Goal: Participate in discussion

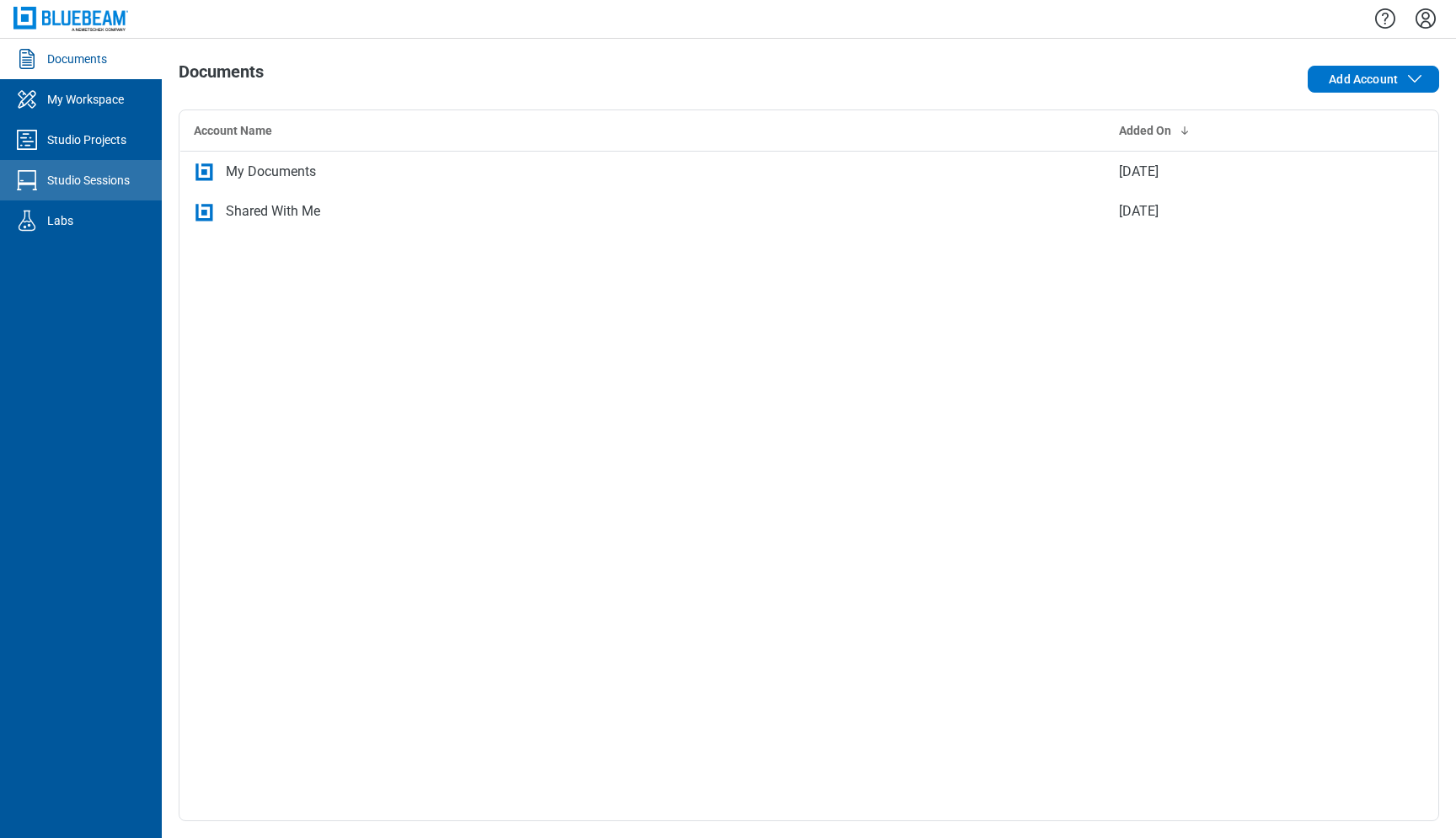
click at [136, 181] on link "Studio Sessions" at bounding box center [81, 180] width 162 height 41
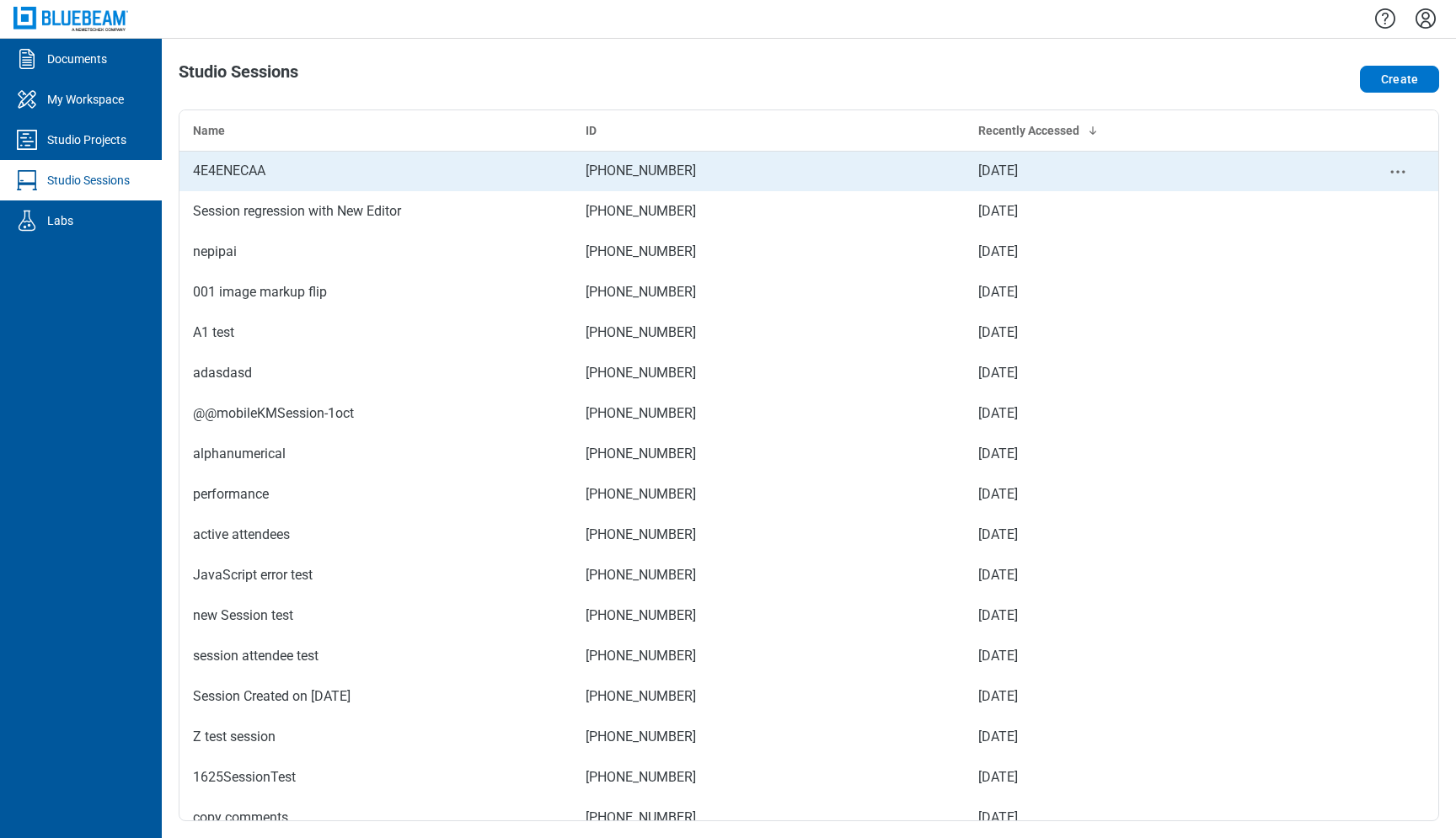
click at [444, 177] on div "4E4ENECAA" at bounding box center [376, 171] width 366 height 20
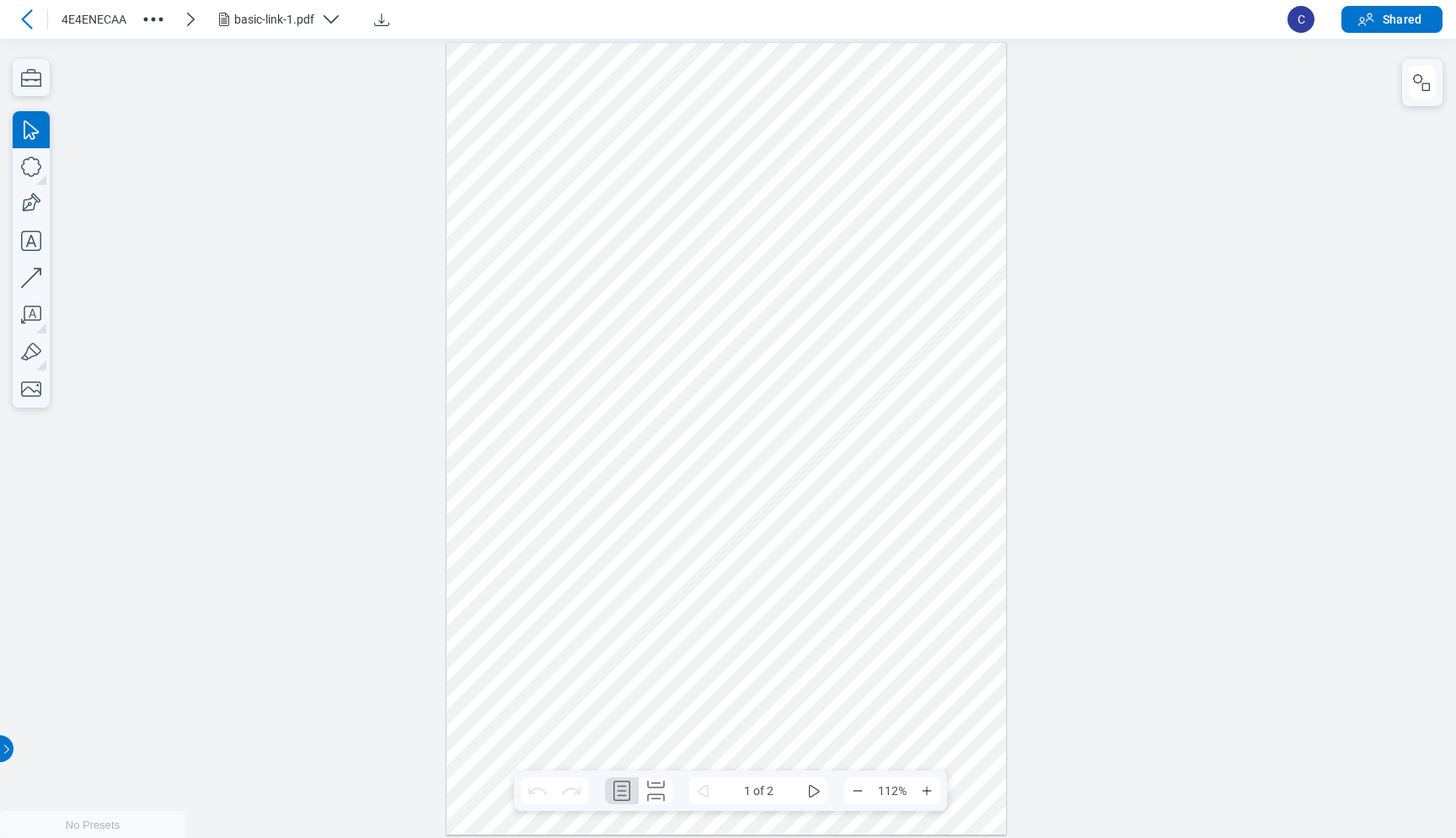
drag, startPoint x: 454, startPoint y: 50, endPoint x: 1043, endPoint y: 836, distance: 982.2
click at [1043, 836] on div "No Presets" at bounding box center [728, 437] width 1456 height 799
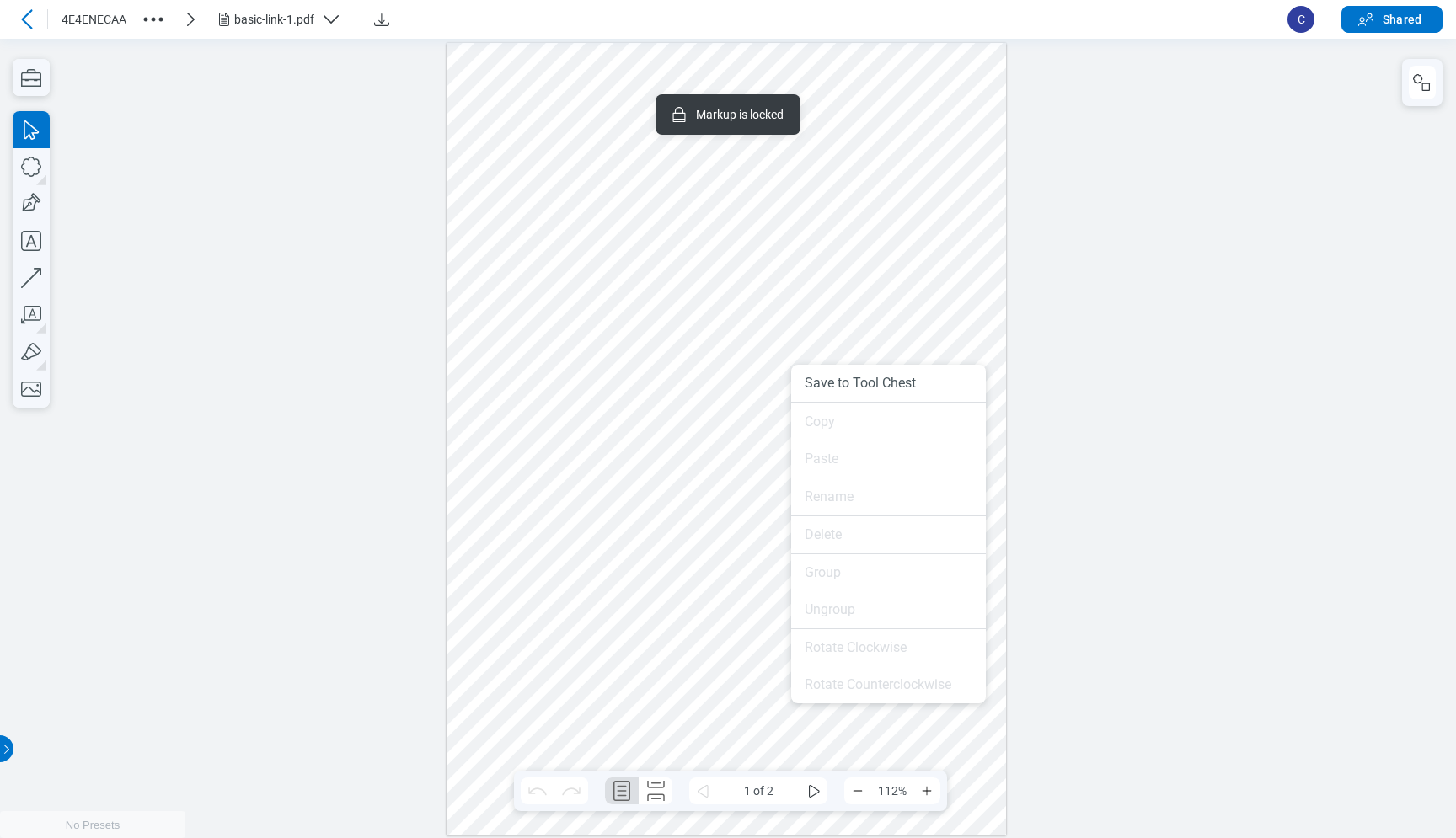
click at [724, 408] on div at bounding box center [726, 438] width 560 height 792
click at [710, 263] on div at bounding box center [726, 438] width 560 height 792
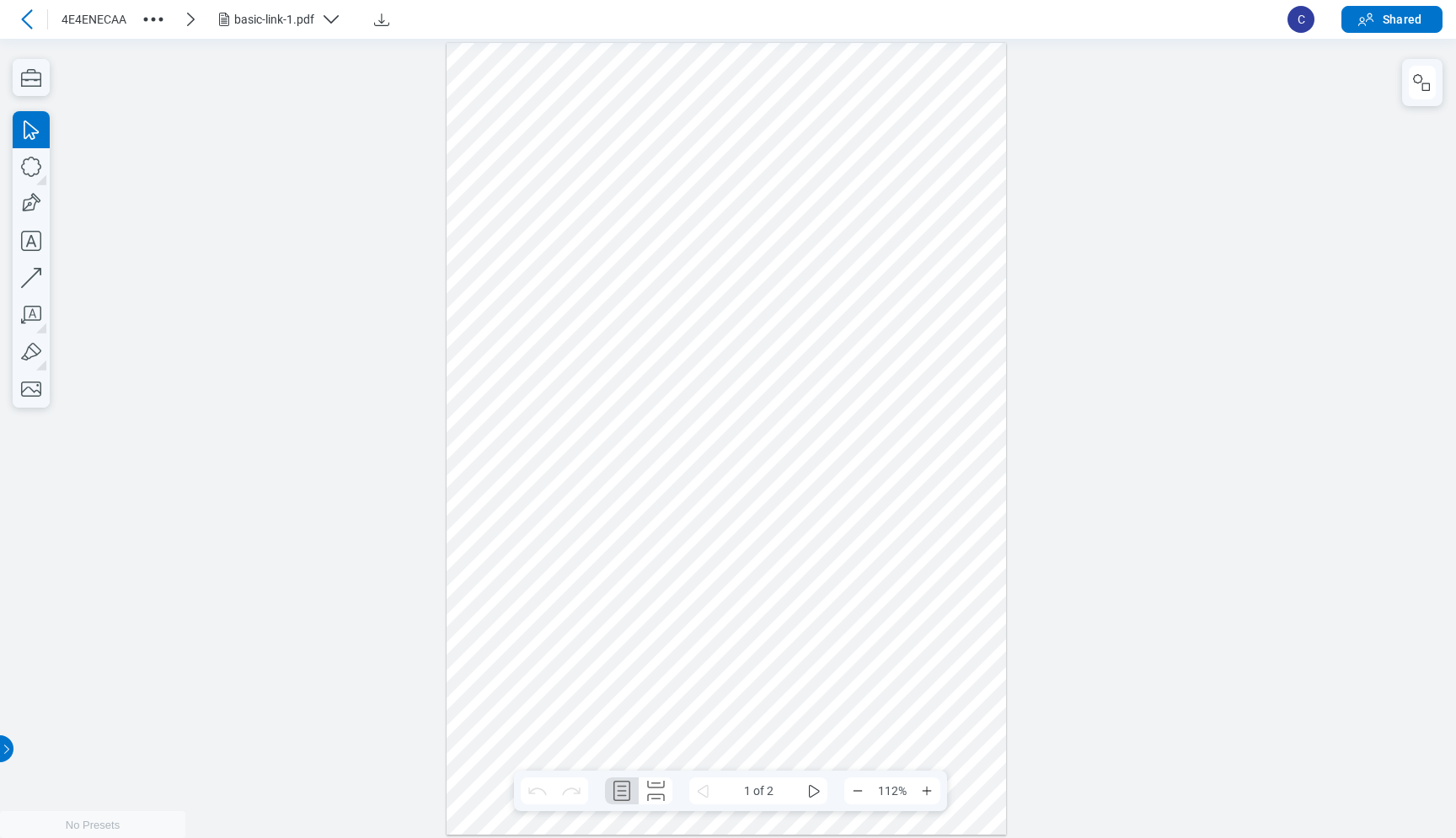
click at [456, 48] on div at bounding box center [726, 438] width 560 height 792
click at [499, 75] on div at bounding box center [726, 438] width 560 height 792
click at [487, 90] on div at bounding box center [726, 438] width 560 height 792
click at [534, 131] on div at bounding box center [726, 438] width 560 height 792
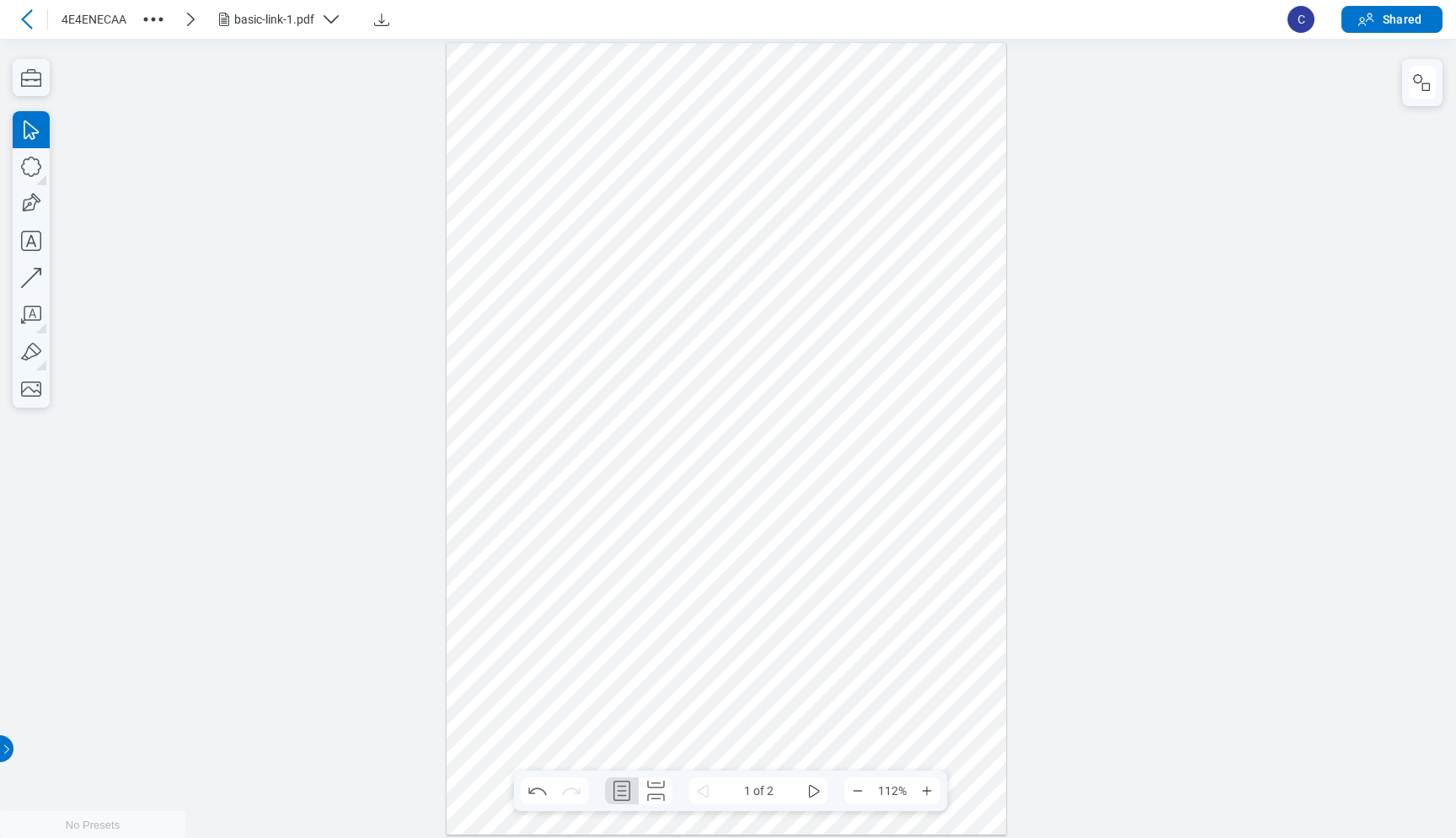
click at [534, 131] on div at bounding box center [726, 438] width 560 height 792
click at [731, 221] on div at bounding box center [726, 438] width 560 height 792
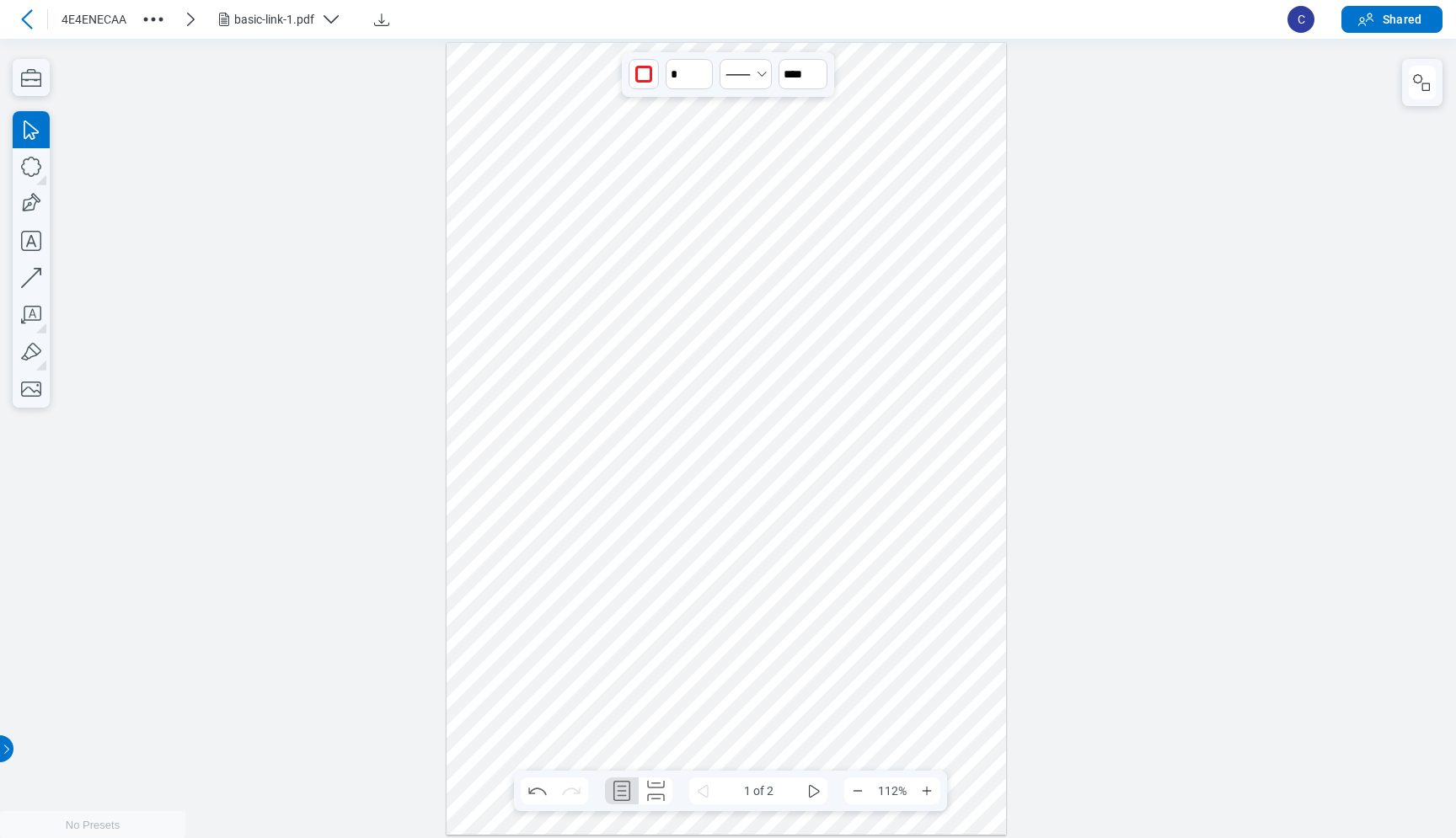
click at [731, 221] on div at bounding box center [726, 438] width 560 height 792
click at [752, 224] on div at bounding box center [726, 438] width 560 height 792
click at [706, 344] on div at bounding box center [726, 438] width 560 height 792
click at [631, 346] on span at bounding box center [600, 344] width 203 height 9
click at [662, 408] on div at bounding box center [726, 438] width 560 height 792
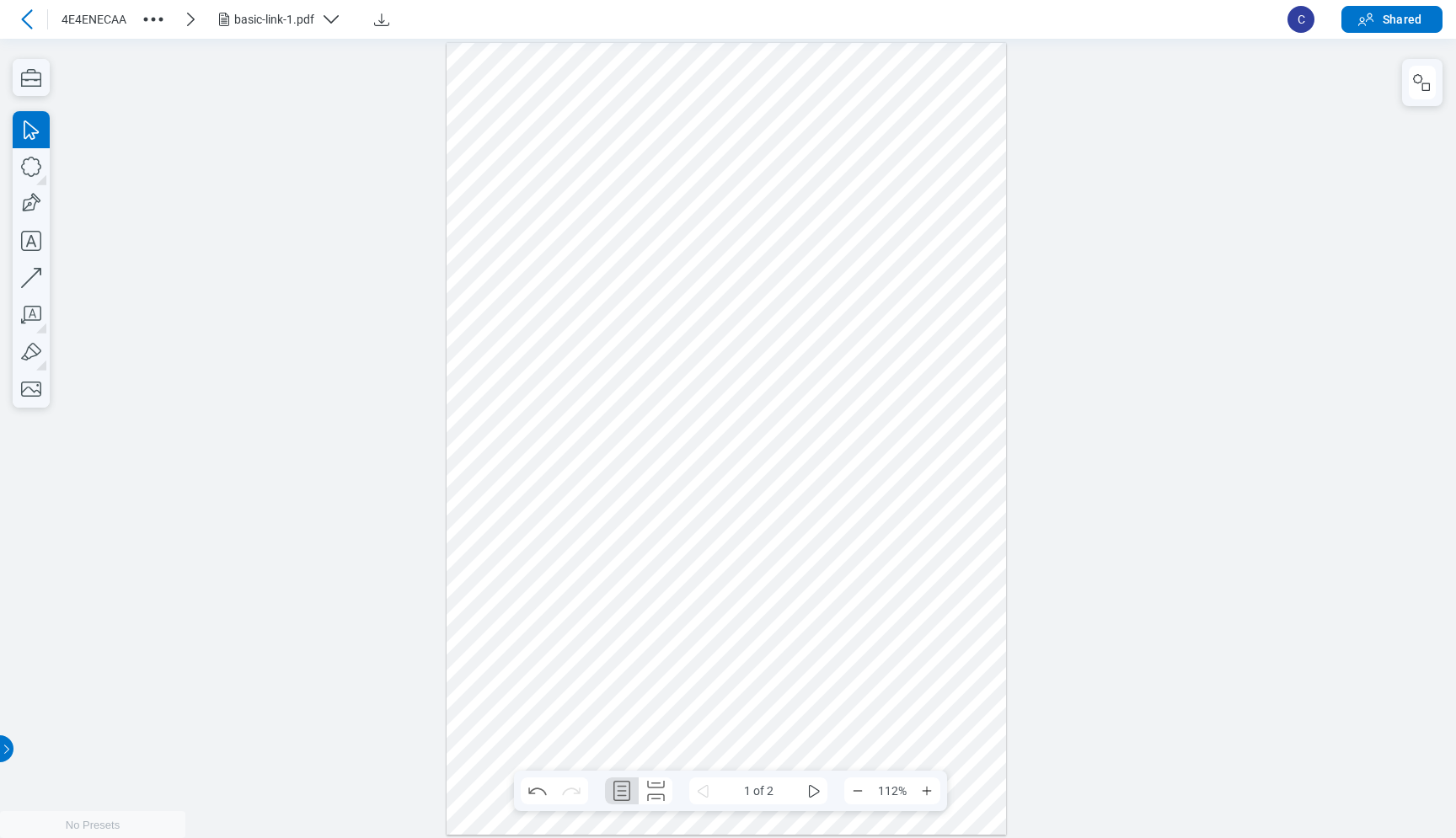
click at [662, 408] on div at bounding box center [726, 438] width 560 height 792
click at [625, 394] on div at bounding box center [726, 438] width 560 height 792
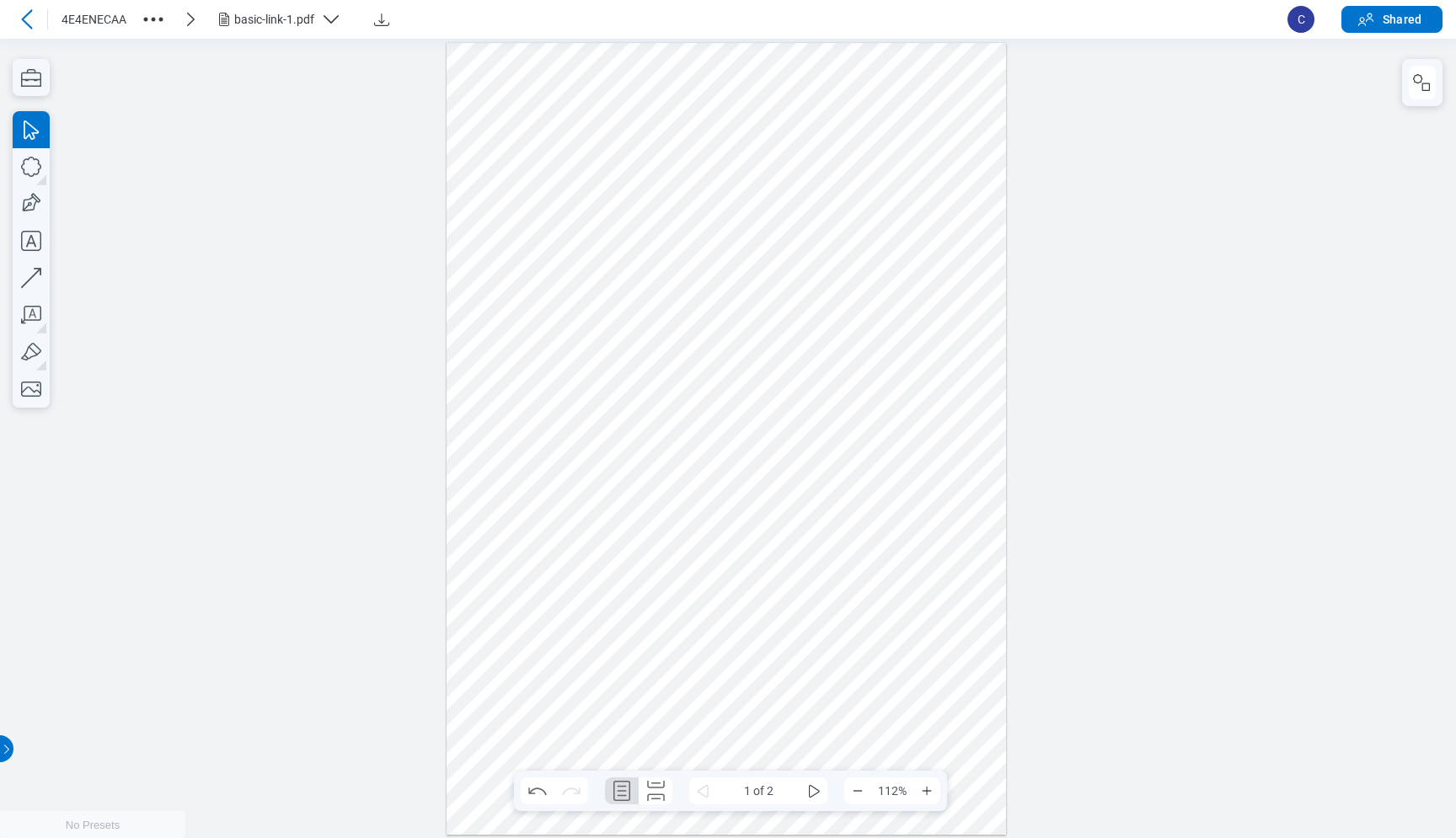
click at [606, 346] on span at bounding box center [600, 344] width 203 height 9
click at [623, 424] on div at bounding box center [726, 438] width 560 height 792
click at [617, 382] on div at bounding box center [726, 438] width 560 height 792
click at [629, 323] on div at bounding box center [726, 438] width 560 height 792
click at [624, 392] on div at bounding box center [726, 438] width 560 height 792
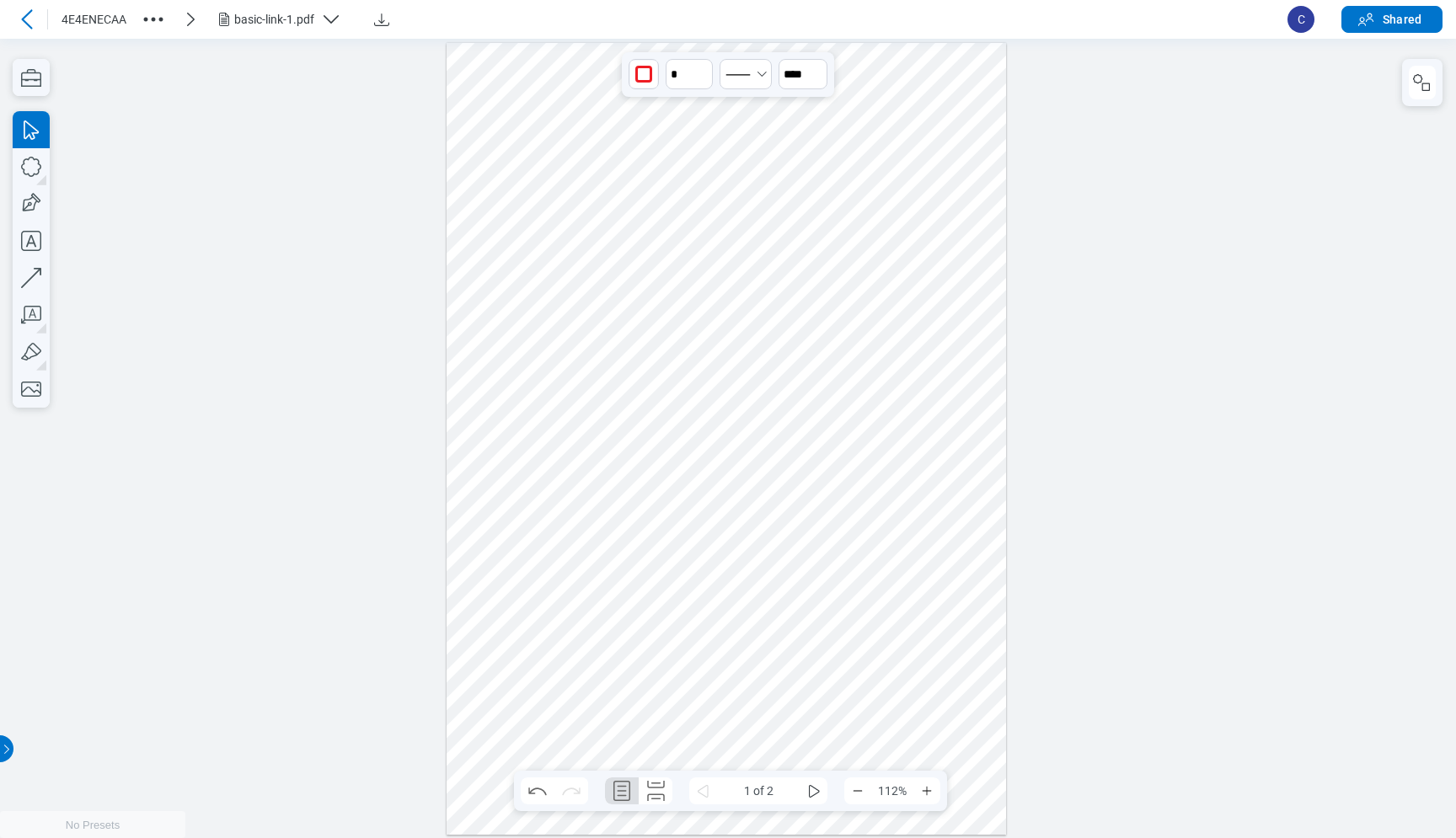
click at [624, 477] on div at bounding box center [726, 438] width 560 height 792
click at [681, 554] on div at bounding box center [726, 438] width 560 height 792
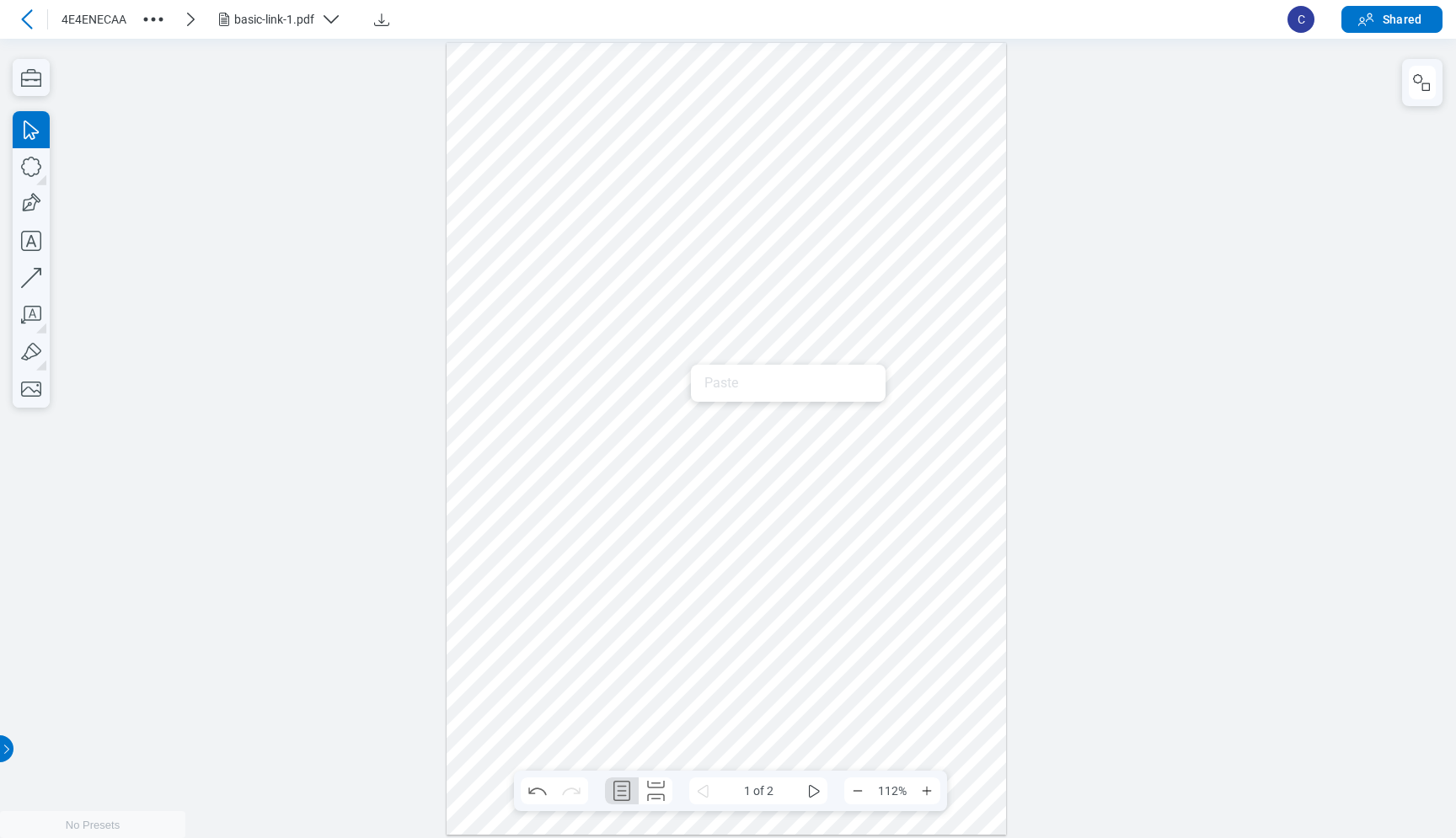
click at [763, 423] on div at bounding box center [726, 438] width 560 height 792
click at [860, 508] on div at bounding box center [726, 438] width 560 height 792
click at [888, 441] on div at bounding box center [726, 438] width 560 height 792
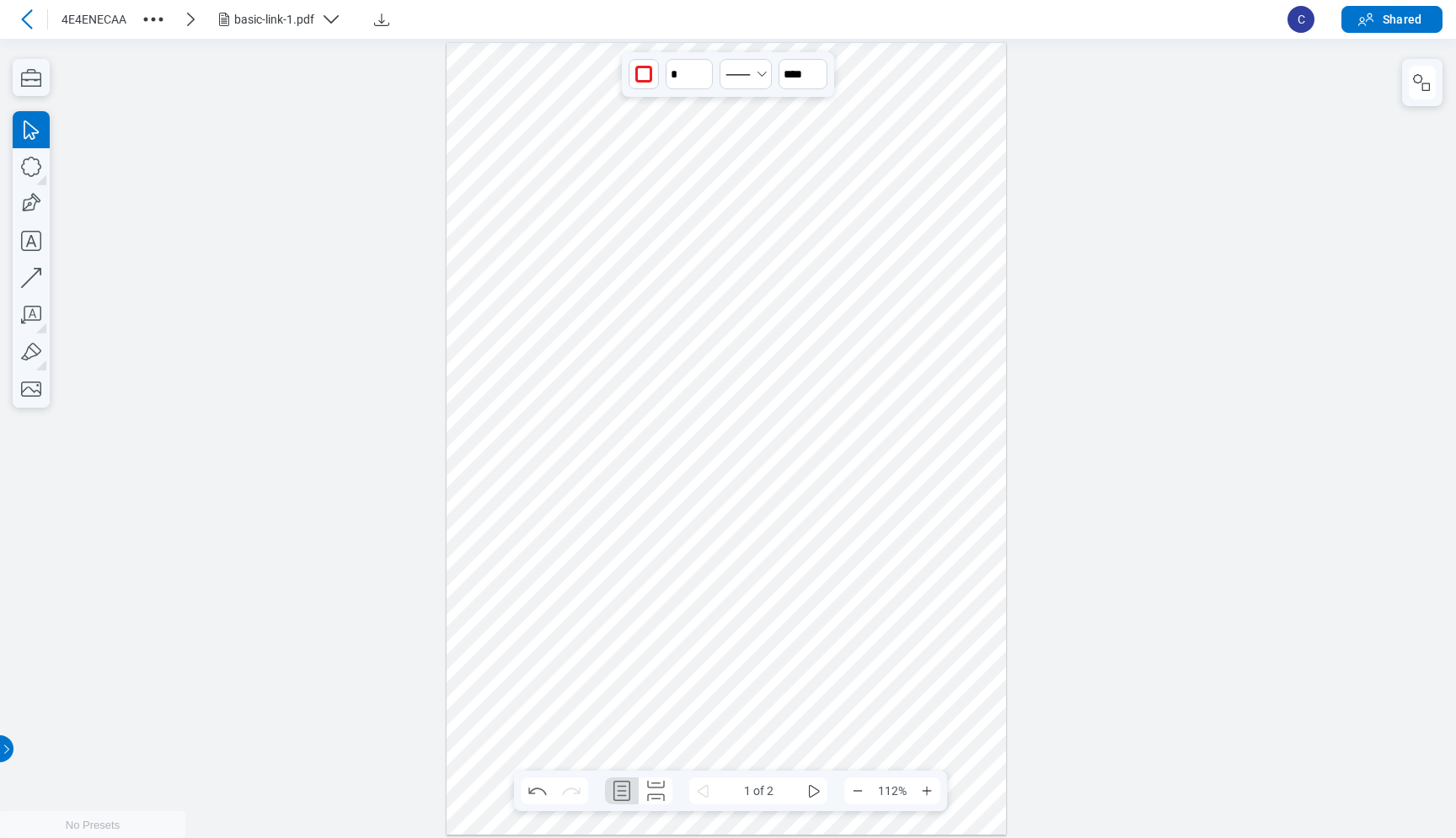
click at [887, 624] on div at bounding box center [726, 438] width 560 height 792
click at [902, 651] on div at bounding box center [726, 438] width 560 height 792
click at [936, 579] on div at bounding box center [726, 438] width 560 height 792
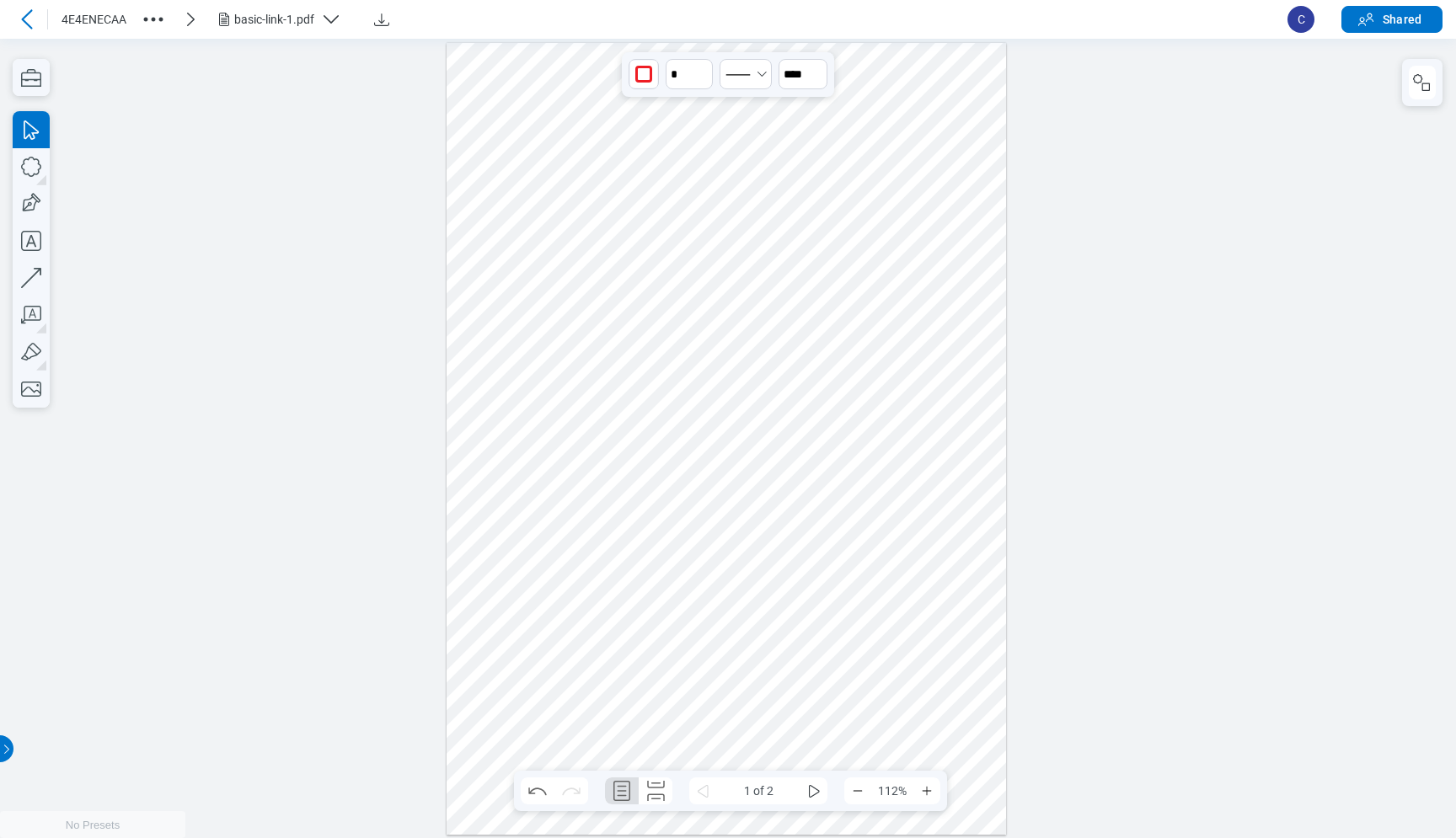
click at [962, 662] on div at bounding box center [726, 438] width 560 height 792
click at [947, 635] on div at bounding box center [726, 438] width 560 height 792
click at [953, 660] on div at bounding box center [726, 438] width 560 height 792
click at [946, 644] on div at bounding box center [726, 438] width 560 height 792
click at [952, 627] on div at bounding box center [726, 438] width 560 height 792
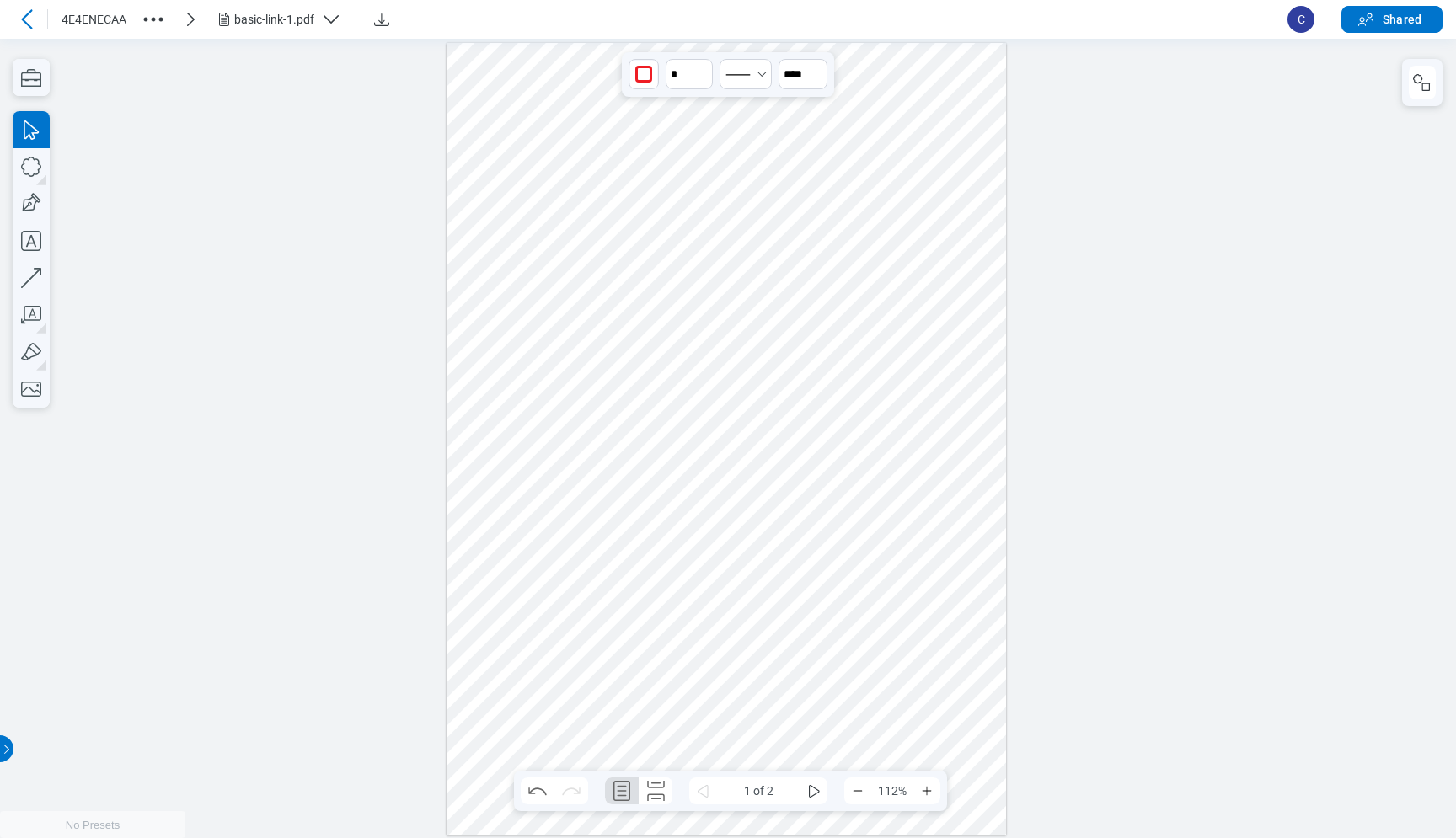
click at [808, 612] on div at bounding box center [726, 438] width 560 height 792
click at [885, 667] on div at bounding box center [726, 438] width 560 height 792
click at [884, 667] on div at bounding box center [726, 438] width 560 height 792
click at [815, 694] on div at bounding box center [726, 438] width 560 height 792
click at [701, 707] on div at bounding box center [726, 438] width 560 height 792
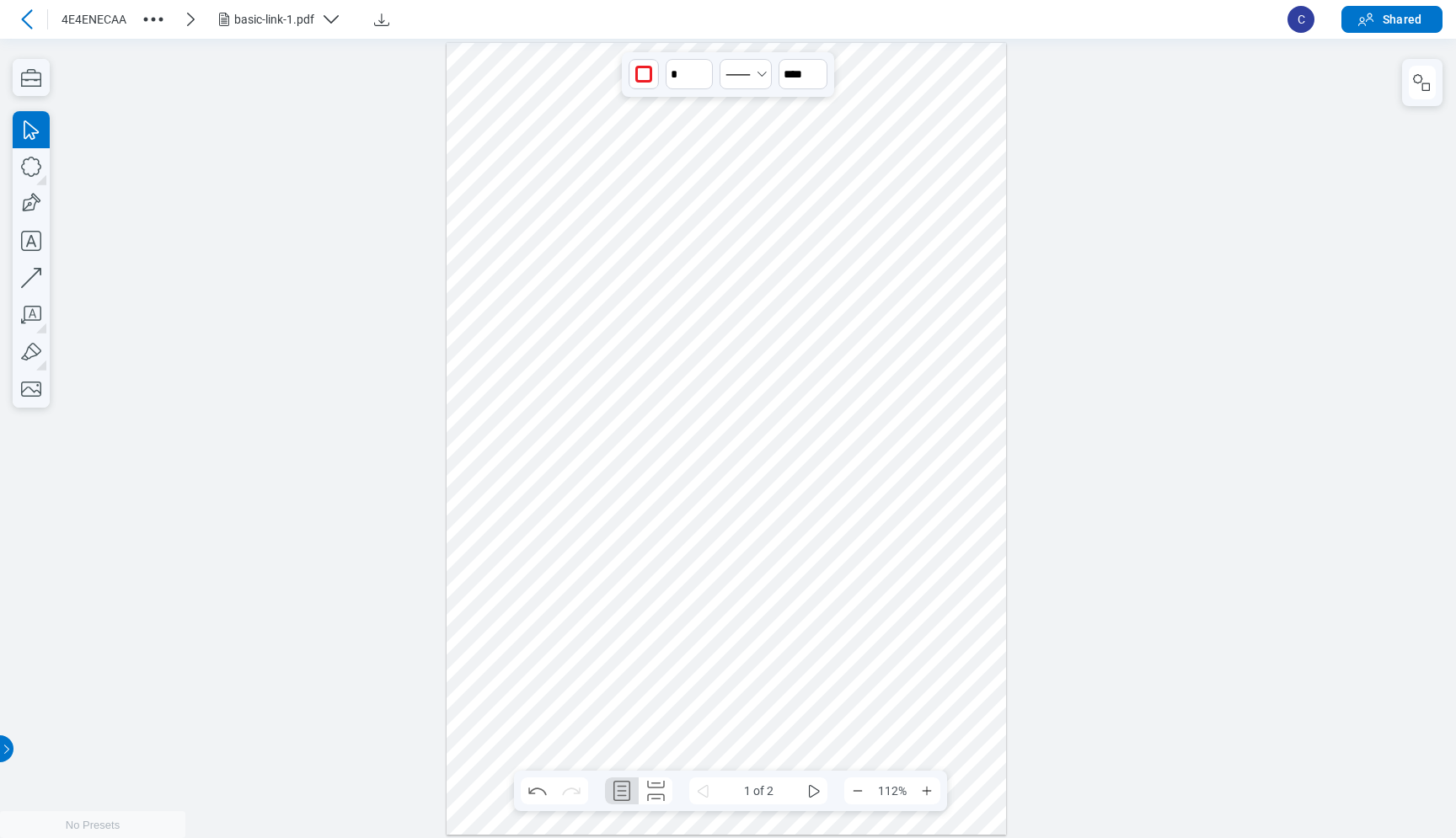
click at [672, 624] on div at bounding box center [726, 438] width 560 height 792
click at [743, 661] on div at bounding box center [726, 438] width 560 height 792
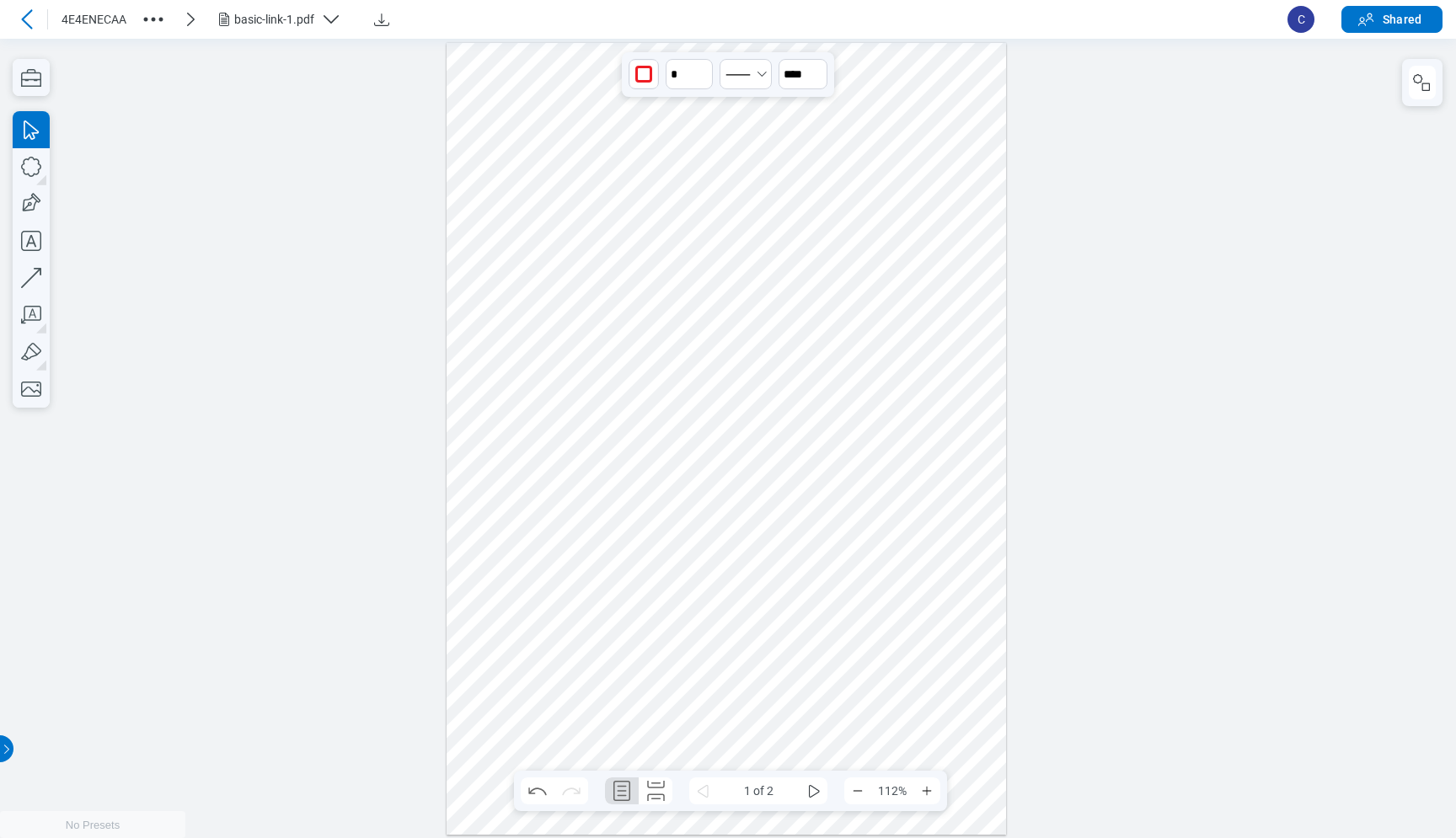
click at [743, 661] on div at bounding box center [726, 438] width 560 height 792
click at [730, 681] on div at bounding box center [726, 438] width 560 height 792
click at [675, 733] on div at bounding box center [726, 438] width 560 height 792
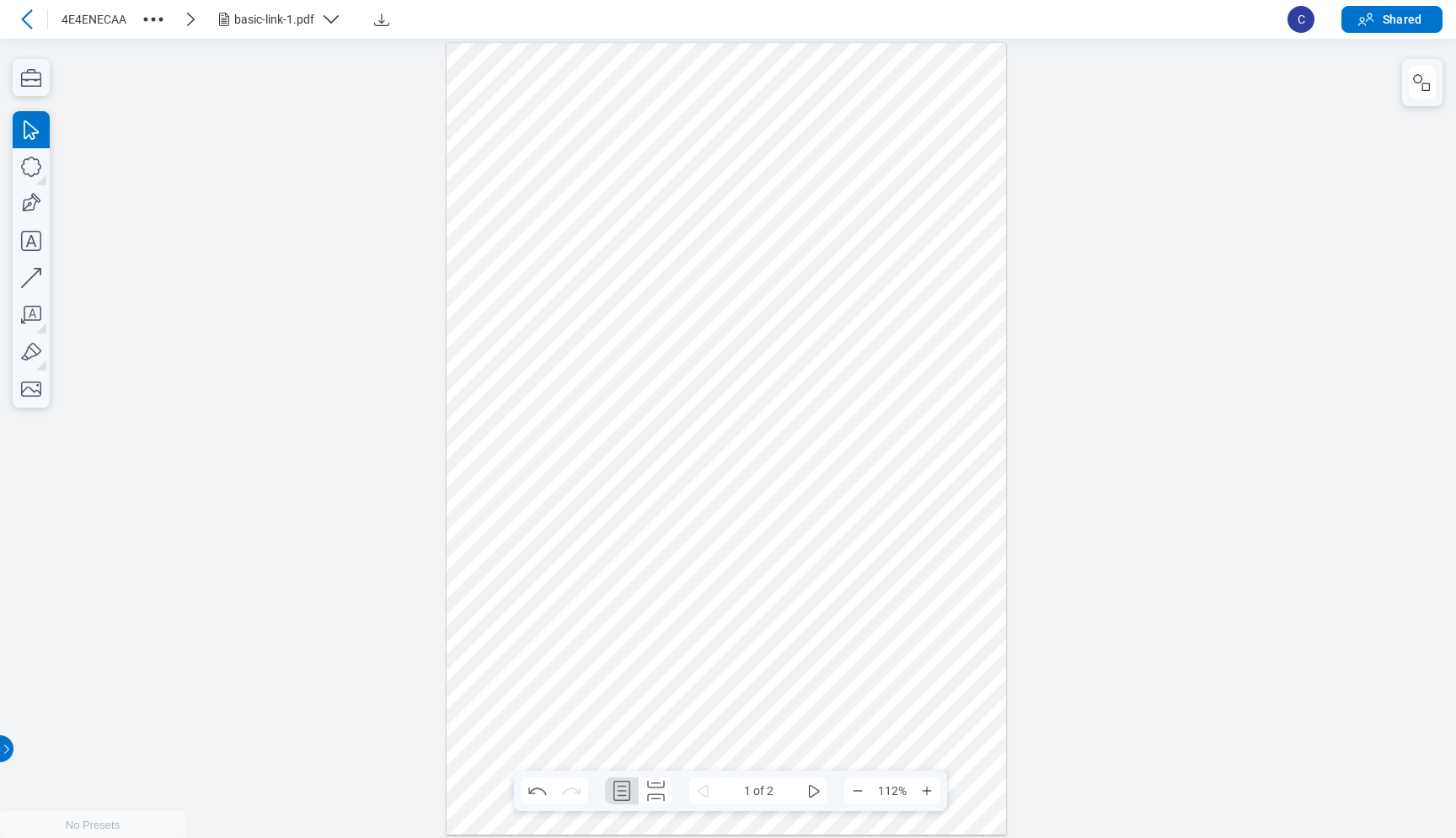
click at [556, 724] on div at bounding box center [726, 438] width 560 height 792
click at [546, 714] on div at bounding box center [726, 438] width 560 height 792
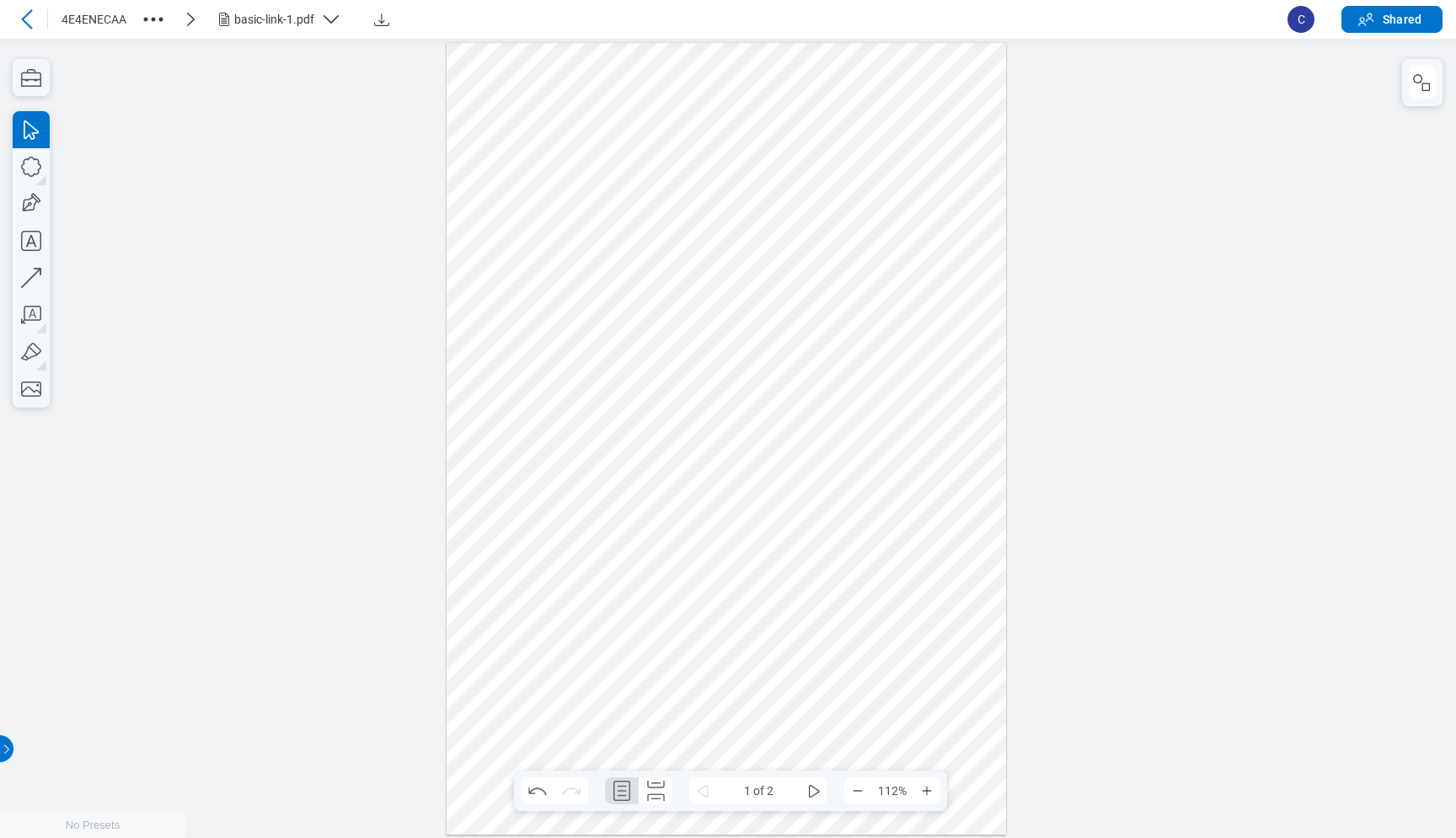
click at [546, 714] on div at bounding box center [726, 438] width 560 height 792
click at [551, 628] on div at bounding box center [726, 438] width 560 height 792
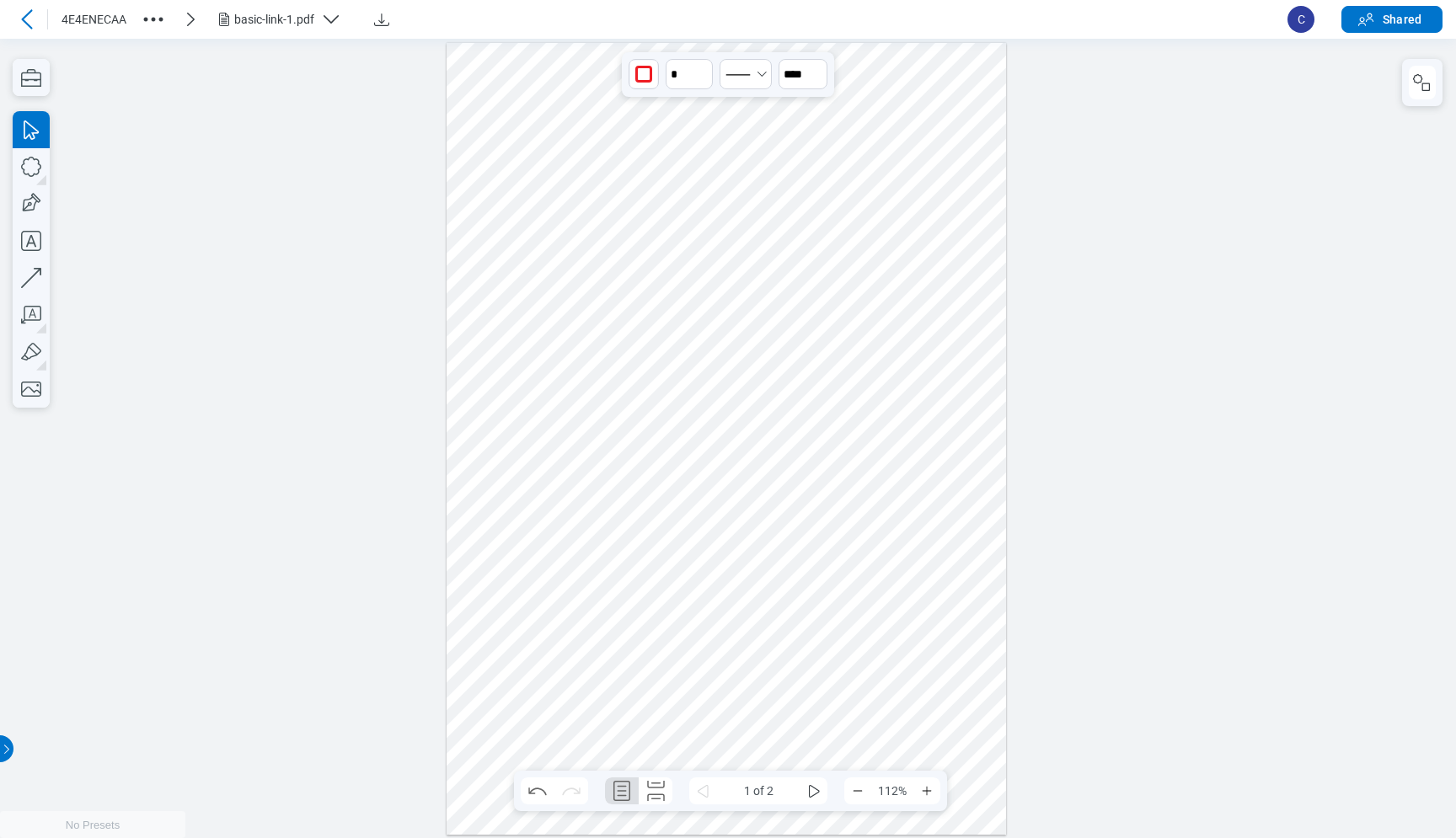
click at [551, 628] on div at bounding box center [726, 438] width 560 height 792
click at [562, 650] on div at bounding box center [726, 438] width 560 height 792
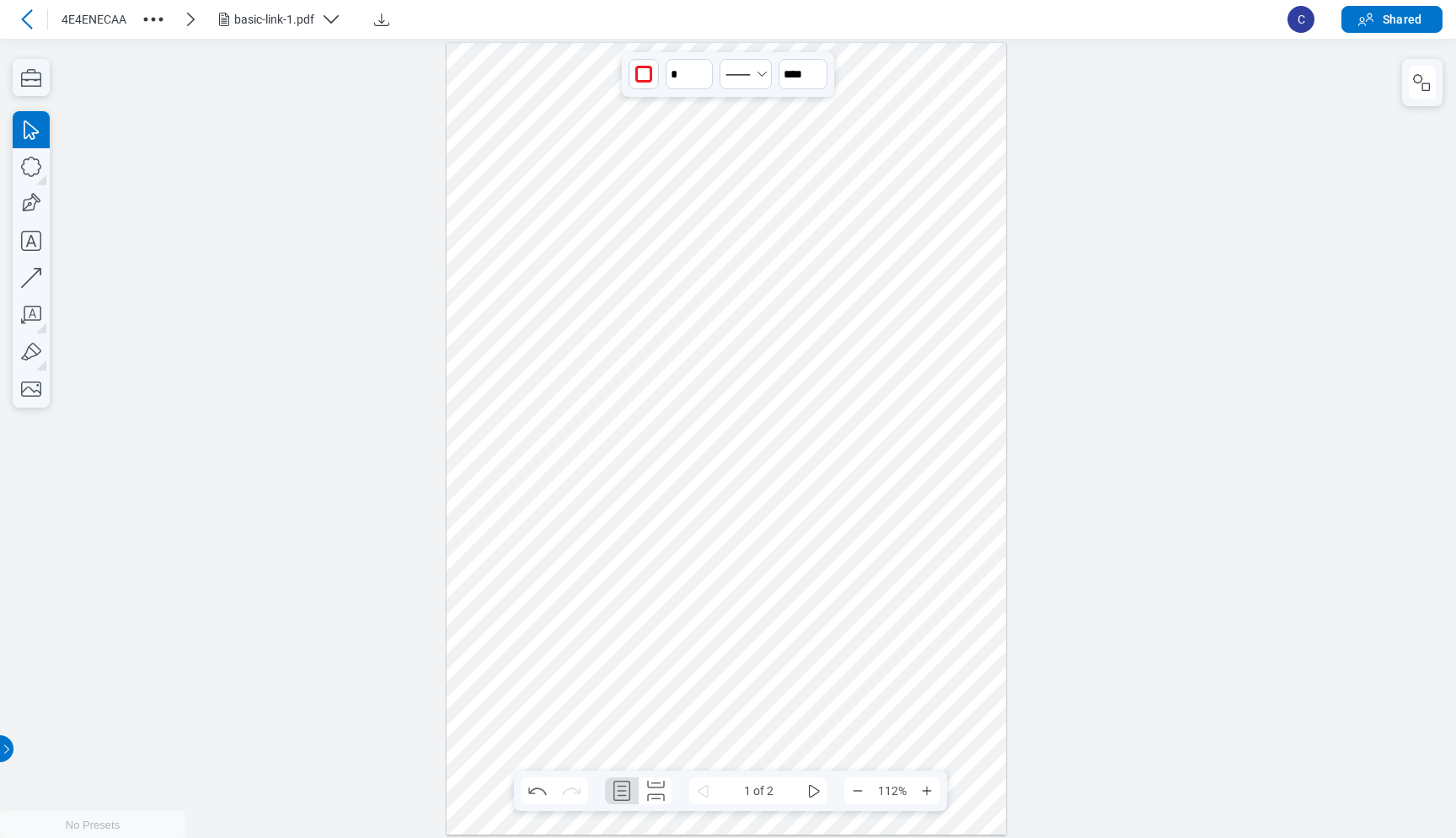
click at [562, 650] on div at bounding box center [726, 438] width 560 height 792
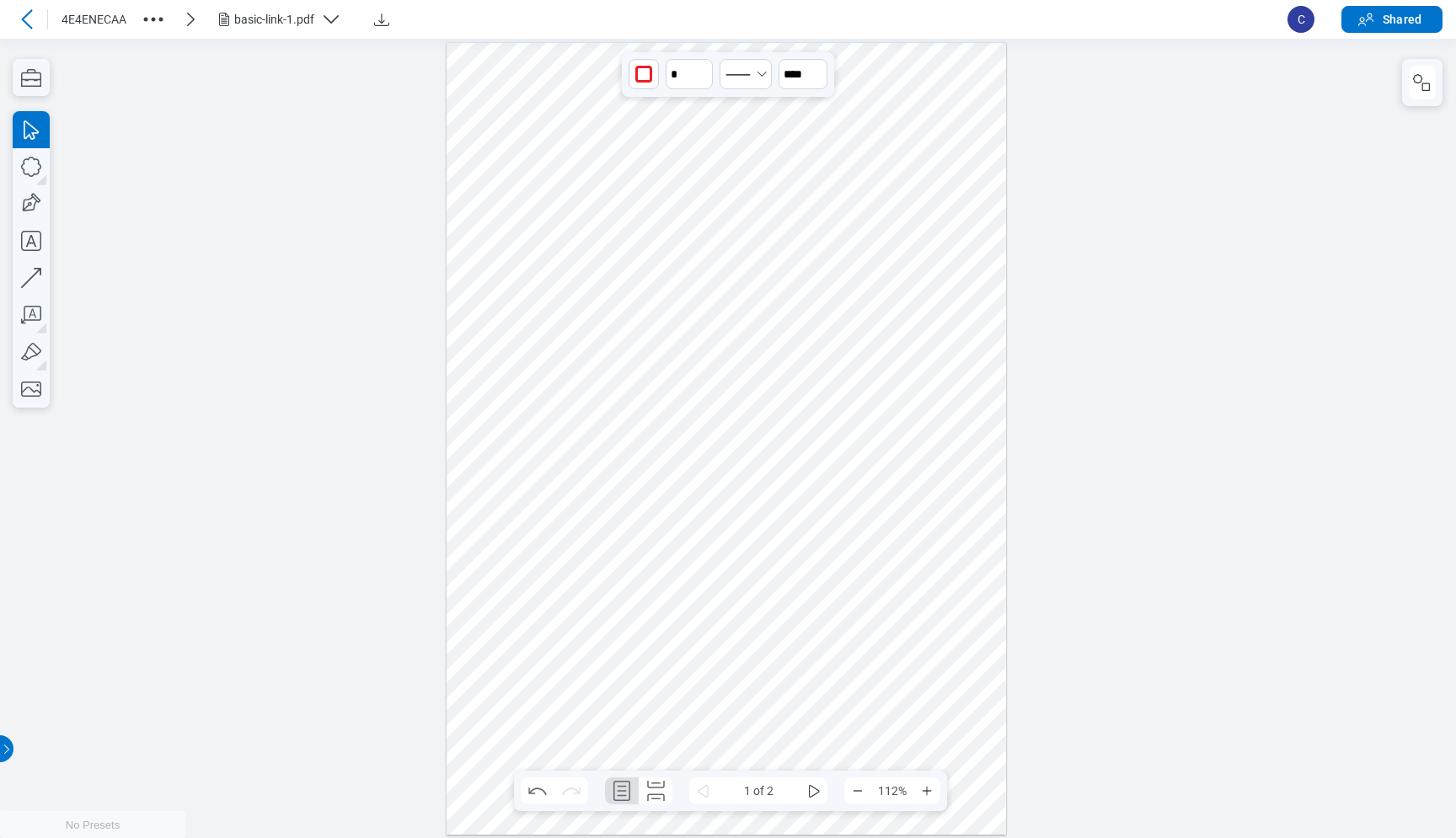
click at [562, 650] on div at bounding box center [726, 438] width 560 height 792
click at [674, 420] on div at bounding box center [726, 438] width 560 height 792
click at [587, 289] on div at bounding box center [726, 438] width 560 height 792
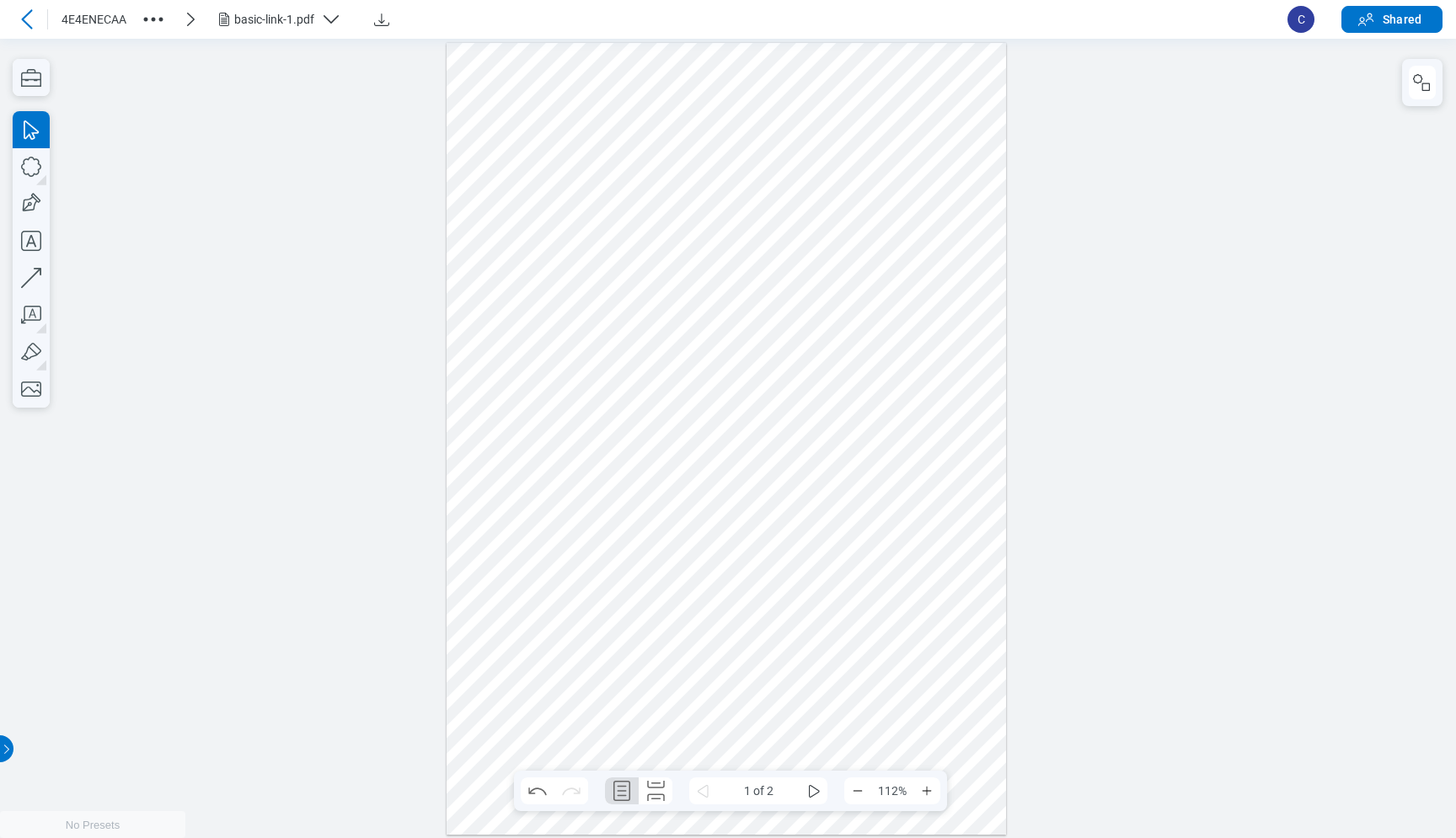
click at [587, 289] on div at bounding box center [726, 438] width 560 height 792
click at [587, 253] on div at bounding box center [726, 438] width 560 height 792
click at [571, 184] on div at bounding box center [726, 438] width 560 height 792
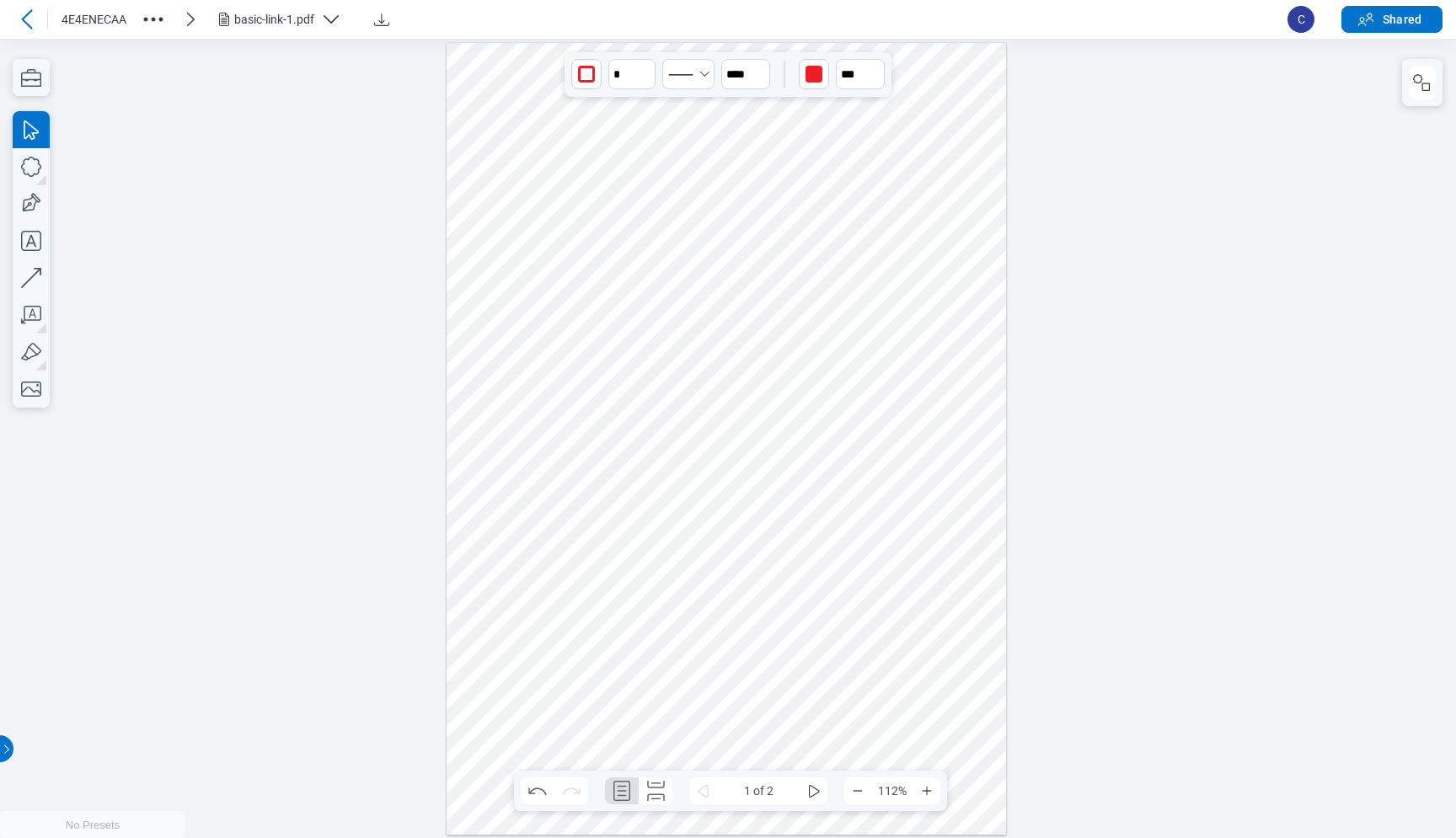
click at [941, 211] on div at bounding box center [726, 438] width 560 height 792
click at [944, 187] on div at bounding box center [726, 438] width 560 height 792
click at [503, 481] on div at bounding box center [726, 438] width 560 height 792
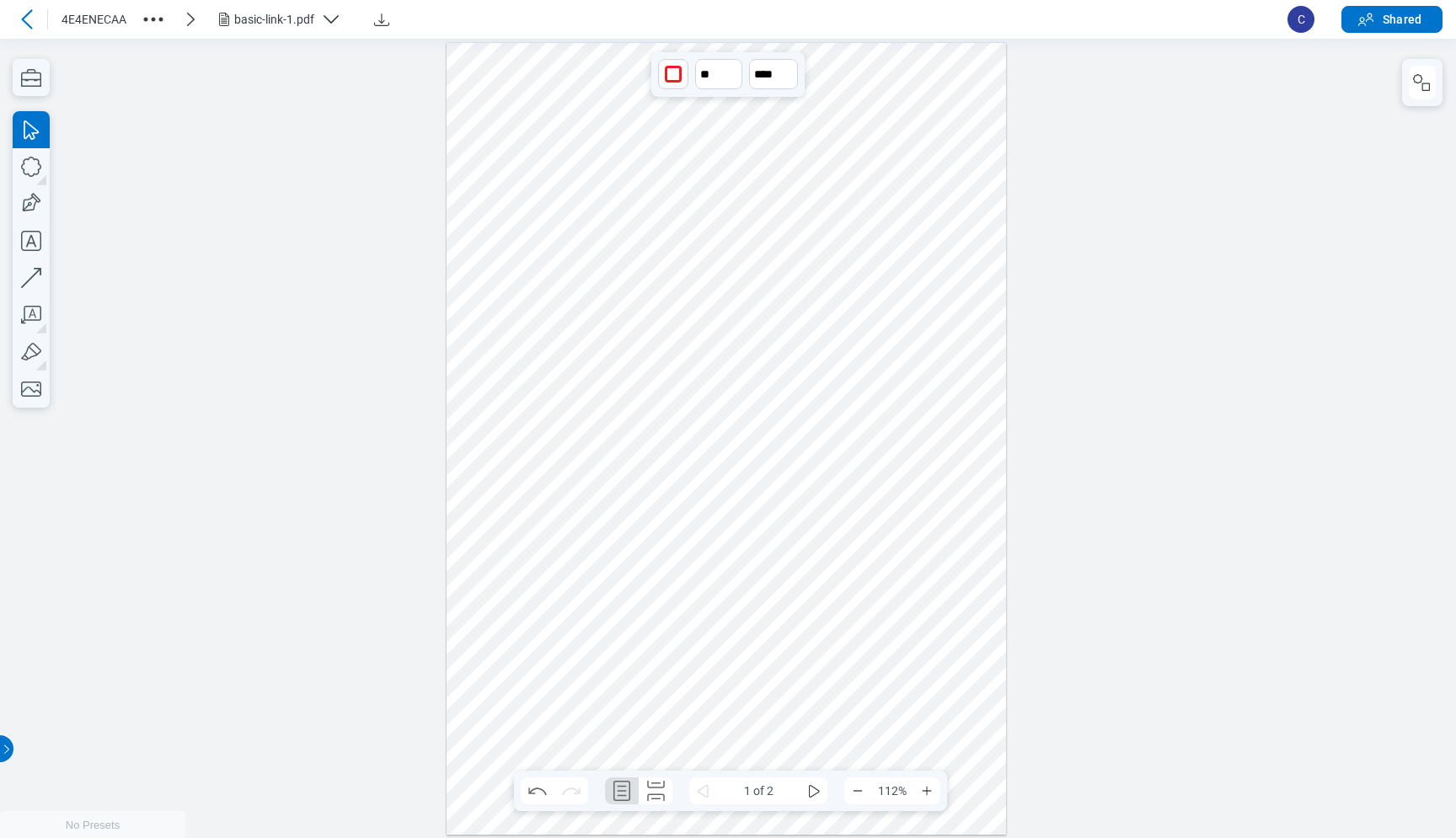
click at [493, 606] on div at bounding box center [726, 438] width 560 height 792
